Goal: Communication & Community: Share content

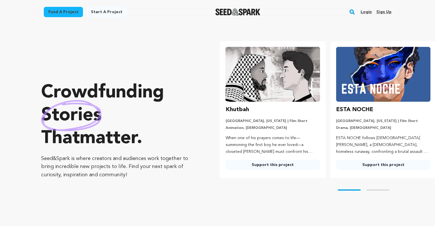
click at [370, 15] on link "Login" at bounding box center [366, 11] width 11 height 9
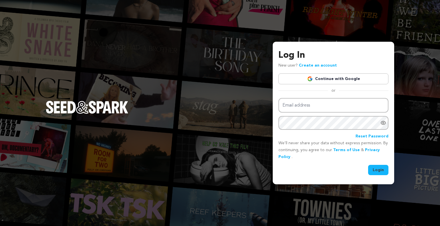
click at [324, 78] on link "Continue with Google" at bounding box center [333, 79] width 110 height 11
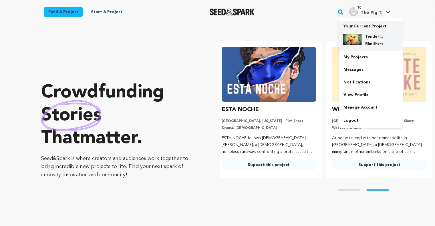
scroll to position [0, 115]
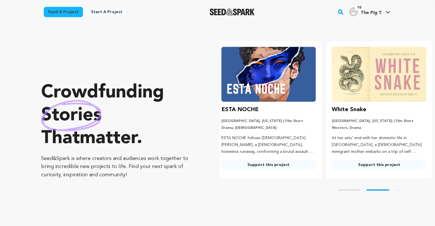
click at [354, 10] on img "The Pig T.'s Profile" at bounding box center [353, 11] width 9 height 9
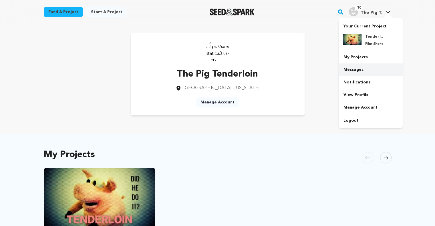
click at [355, 70] on link "Messages" at bounding box center [371, 70] width 64 height 13
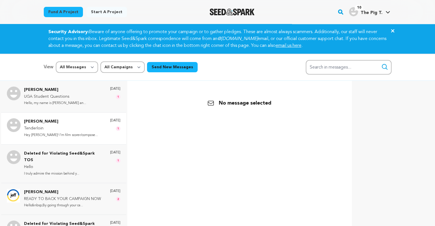
click at [110, 130] on div "6 months ago 1" at bounding box center [115, 129] width 10 height 20
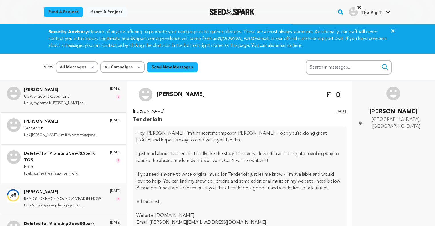
scroll to position [1, 0]
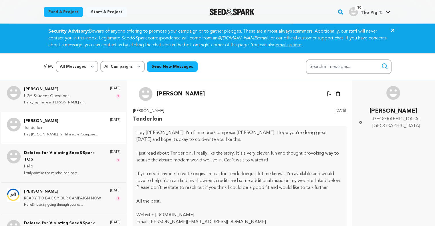
click at [164, 70] on button "Send New Messages" at bounding box center [172, 67] width 51 height 10
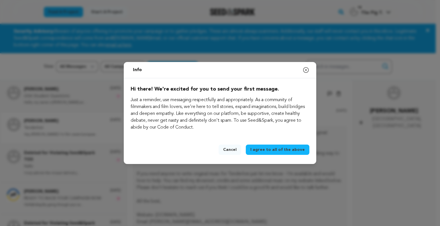
click at [270, 152] on span "I agree to all of the above" at bounding box center [277, 150] width 54 height 6
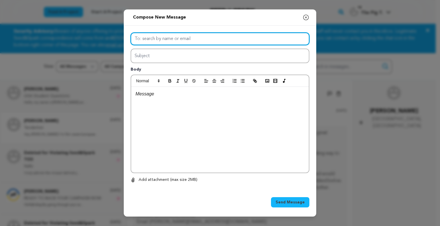
click at [248, 39] on input "text" at bounding box center [220, 39] width 179 height 13
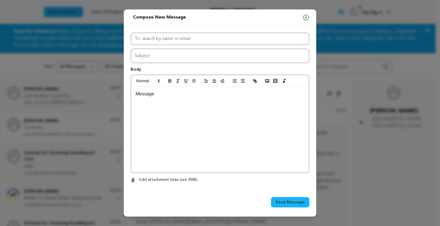
click at [305, 17] on icon "button" at bounding box center [305, 17] width 7 height 7
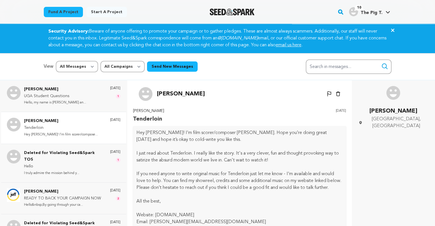
click at [231, 9] on img "Seed&Spark Homepage" at bounding box center [232, 12] width 45 height 7
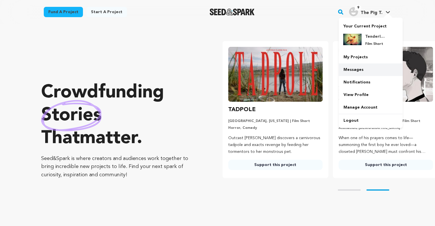
scroll to position [0, 115]
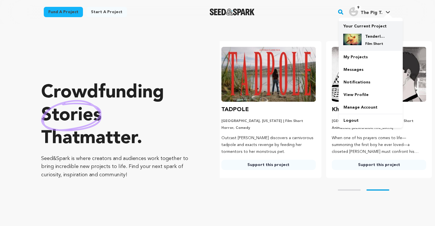
click at [360, 35] on img at bounding box center [353, 39] width 18 height 11
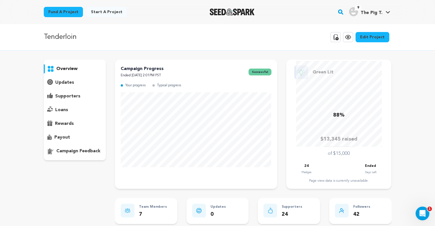
click at [70, 97] on p "supporters" at bounding box center [67, 96] width 25 height 7
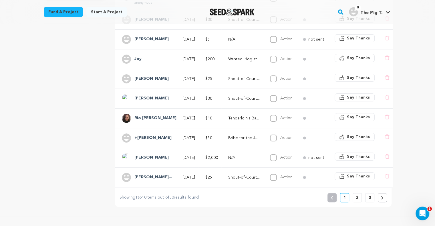
scroll to position [162, 0]
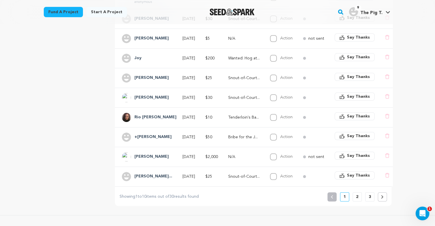
click at [357, 200] on p "2" at bounding box center [357, 197] width 2 height 6
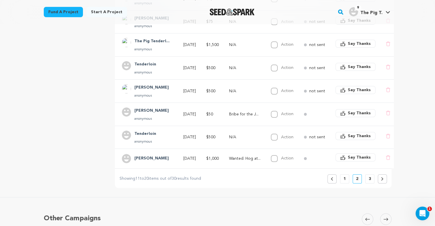
scroll to position [203, 0]
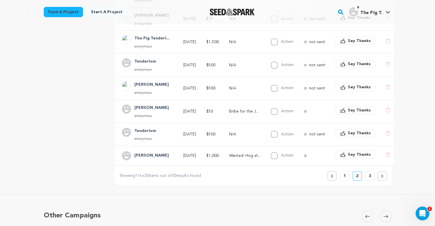
click at [370, 179] on p "3" at bounding box center [370, 177] width 2 height 6
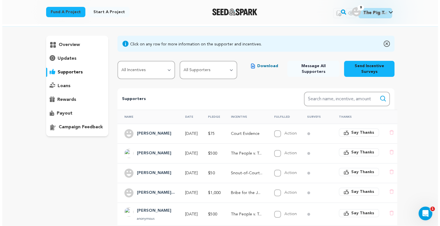
scroll to position [24, 0]
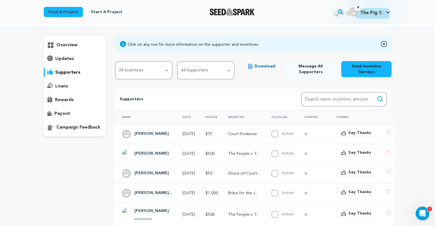
click at [315, 70] on span "Message All Supporters" at bounding box center [310, 69] width 43 height 11
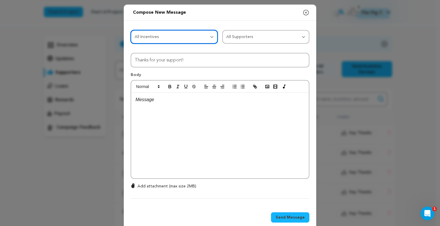
click at [194, 36] on select "All Incentives Tenderloin's Bail Fund Snout-of-Court Settlement Bribe for the J…" at bounding box center [174, 37] width 87 height 14
click at [194, 33] on select "All Incentives Tenderloin's Bail Fund Snout-of-Court Settlement Bribe for the J…" at bounding box center [174, 37] width 87 height 14
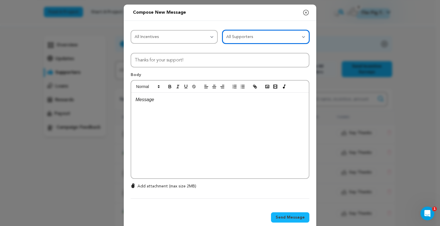
click at [238, 36] on select "All Supporters Survey not sent Survey incomplete Survey complete Incentive not …" at bounding box center [265, 37] width 87 height 14
click at [238, 35] on select "All Supporters Survey not sent Survey incomplete Survey complete Incentive not …" at bounding box center [265, 37] width 87 height 14
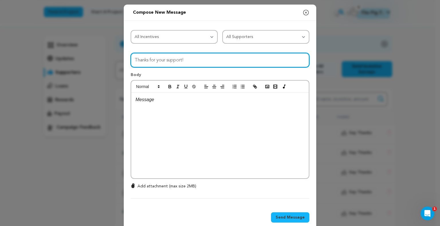
click at [188, 60] on input "Thanks for your support!" at bounding box center [220, 60] width 179 height 15
type input "W"
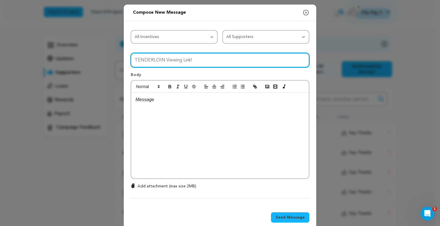
type input "TENDERLOIN Viewing Link!"
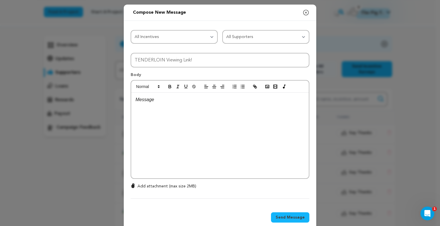
click at [178, 109] on div at bounding box center [220, 136] width 178 height 86
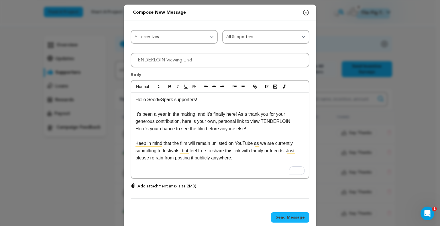
click at [239, 130] on p "It's been a year in the making, and it's finally here! As a thank you for your …" at bounding box center [219, 122] width 169 height 22
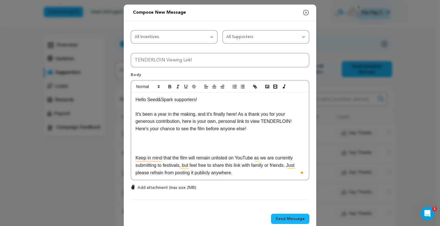
scroll to position [0, 0]
click at [213, 143] on p "[URL][DOMAIN_NAME]" at bounding box center [219, 143] width 169 height 7
click at [253, 87] on icon "button" at bounding box center [254, 86] width 5 height 5
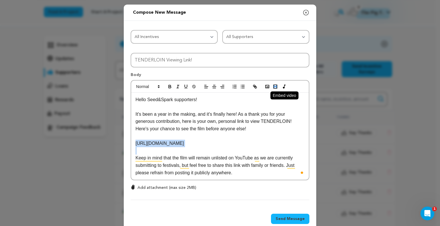
click at [273, 85] on icon "button" at bounding box center [275, 86] width 5 height 5
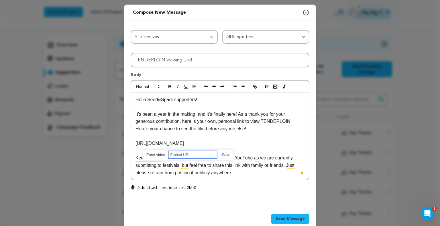
paste input "[URL][DOMAIN_NAME]"
type input "[URL][DOMAIN_NAME]"
click at [224, 153] on link at bounding box center [223, 155] width 13 height 4
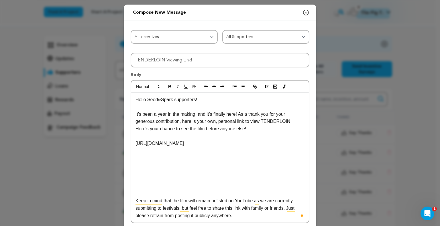
drag, startPoint x: 189, startPoint y: 140, endPoint x: 116, endPoint y: 138, distance: 72.7
click at [116, 138] on div "Send message to Say thanks to Compose New Message Close modal All Incentives Te…" at bounding box center [220, 140] width 440 height 281
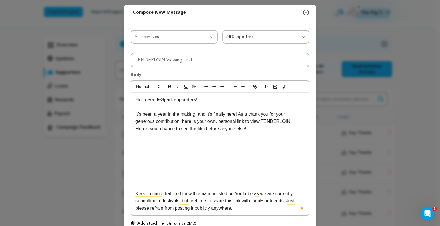
click at [131, 171] on div "Hello Seed&Spark supporters! It's been a year in the making, and it's finally h…" at bounding box center [220, 154] width 178 height 123
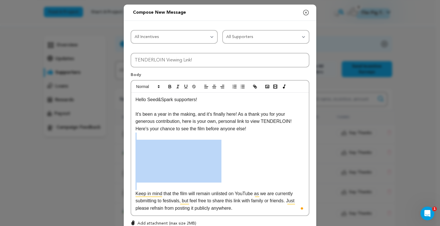
drag, startPoint x: 130, startPoint y: 170, endPoint x: 241, endPoint y: 184, distance: 111.9
click at [241, 184] on div "Hello Seed&Spark supporters! It's been a year in the making, and it's finally h…" at bounding box center [220, 154] width 178 height 123
click at [212, 87] on line "button" at bounding box center [213, 87] width 3 height 0
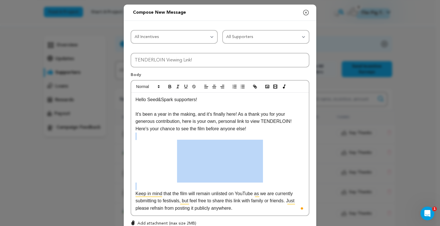
click at [277, 154] on div "Hello Seed&Spark supporters! It's been a year in the making, and it's finally h…" at bounding box center [220, 154] width 178 height 123
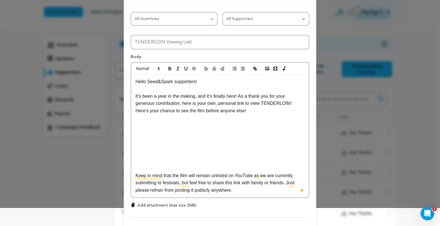
scroll to position [18, 0]
click at [243, 192] on p "Keep in mind that the film will remain unlisted on YouTube as we are currently …" at bounding box center [219, 183] width 169 height 22
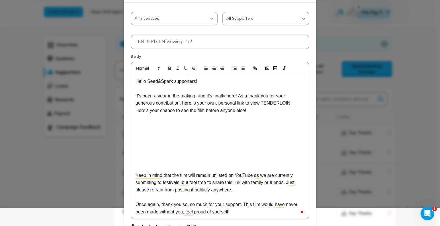
click at [251, 111] on p "It's been a year in the making, and it's finally here! As a thank you for your …" at bounding box center [219, 103] width 169 height 22
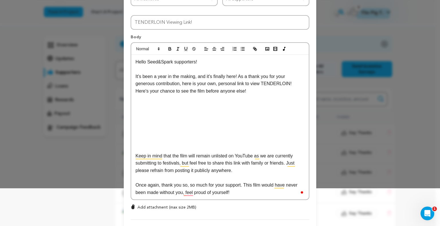
scroll to position [41, 0]
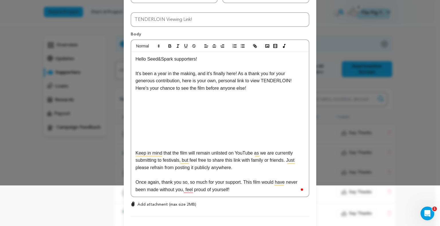
click at [230, 190] on p "Once again, thank you so, so much for your support. This film would have never …" at bounding box center [219, 186] width 169 height 15
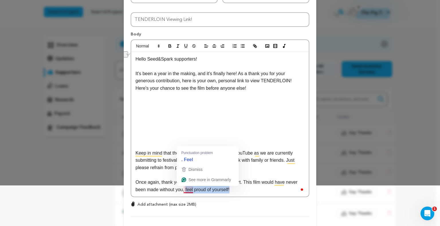
drag, startPoint x: 231, startPoint y: 190, endPoint x: 183, endPoint y: 191, distance: 47.8
click at [183, 191] on p "Once again, thank you so, so much for your support. This film would have never …" at bounding box center [219, 186] width 169 height 15
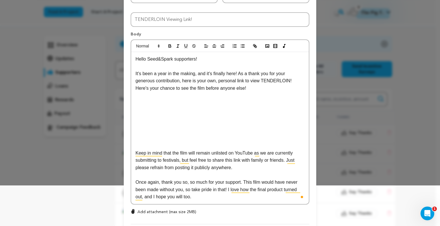
click at [272, 189] on p "Once again, thank you so, so much for your support. This film would have never …" at bounding box center [219, 190] width 169 height 22
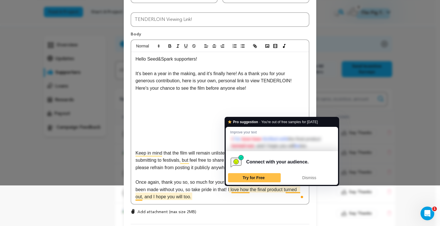
click at [232, 191] on p "Once again, thank you so, so much for your support. This film would have never …" at bounding box center [219, 190] width 169 height 22
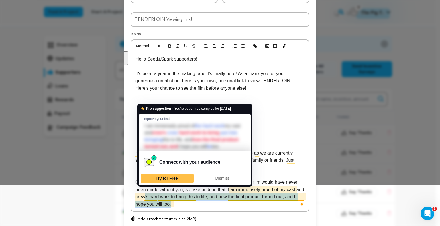
drag, startPoint x: 189, startPoint y: 204, endPoint x: 151, endPoint y: 196, distance: 38.4
click at [151, 196] on p "Once again, thank you so, so much for your support. This film would have never …" at bounding box center [219, 193] width 169 height 29
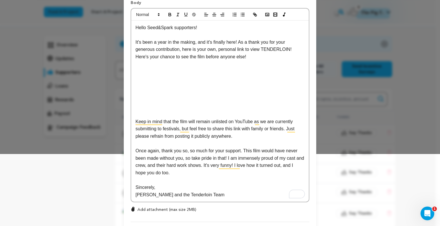
scroll to position [105, 0]
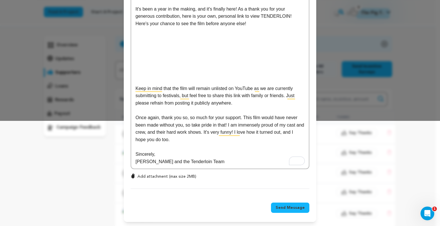
click at [294, 209] on span "Send Message" at bounding box center [289, 208] width 29 height 6
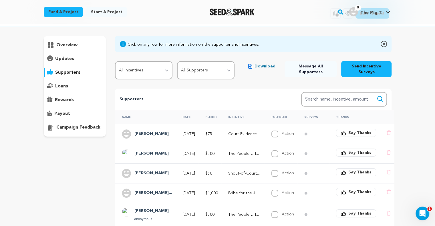
click at [318, 68] on span "Message All Supporters" at bounding box center [310, 69] width 43 height 11
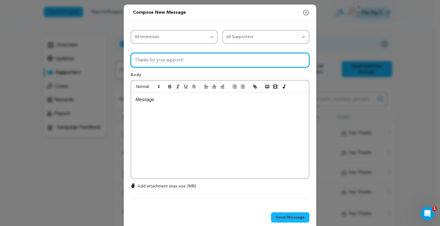
click at [252, 59] on input "Thanks for your support!" at bounding box center [220, 60] width 179 height 15
type input "TENDERLOIN Viewing Link!"
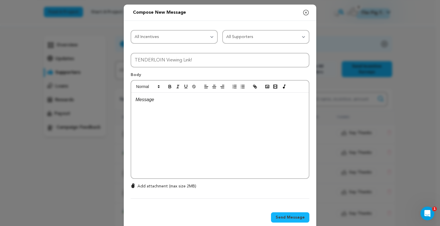
click at [202, 95] on div at bounding box center [220, 136] width 178 height 86
paste div
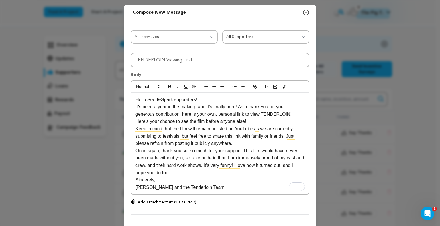
click at [260, 99] on p "Hello Seed&Spark supporters!" at bounding box center [219, 99] width 169 height 7
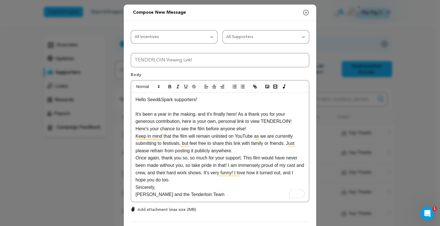
click at [273, 129] on p "It's been a year in the making, and it's finally here! As a thank you for your …" at bounding box center [219, 122] width 169 height 22
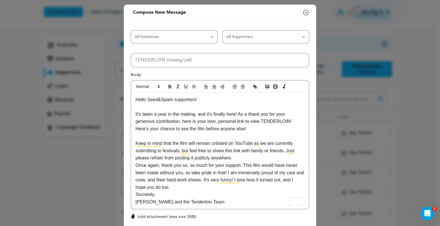
click at [258, 159] on p "Keep in mind that the film will remain unlisted on YouTube as we are currently …" at bounding box center [219, 151] width 169 height 22
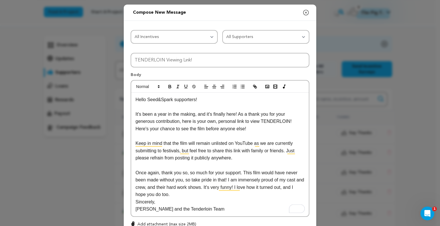
click at [243, 194] on p "Once again, thank you so, so much for your support. This film would have never …" at bounding box center [219, 183] width 169 height 29
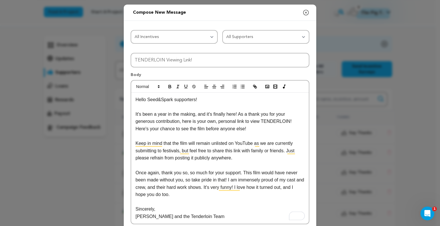
scroll to position [15, 0]
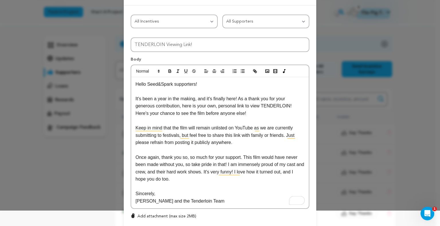
click at [234, 118] on p "To enrich screen reader interactions, please activate Accessibility in Grammarl…" at bounding box center [219, 120] width 169 height 7
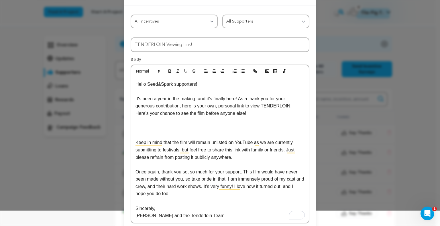
scroll to position [0, 0]
click at [228, 128] on p "[URL][DOMAIN_NAME]" at bounding box center [219, 128] width 169 height 7
click at [249, 125] on p "[URL][DOMAIN_NAME]" at bounding box center [219, 128] width 169 height 7
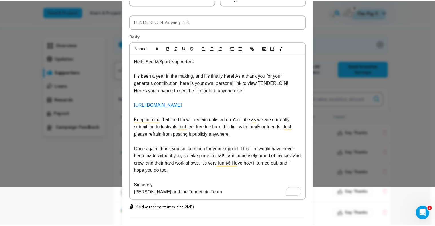
scroll to position [70, 0]
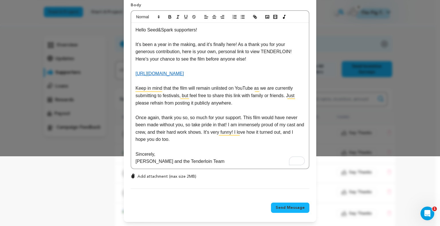
click at [292, 207] on span "Send Message" at bounding box center [289, 208] width 29 height 6
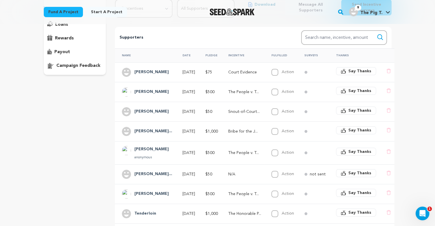
scroll to position [0, 0]
